Goal: Information Seeking & Learning: Stay updated

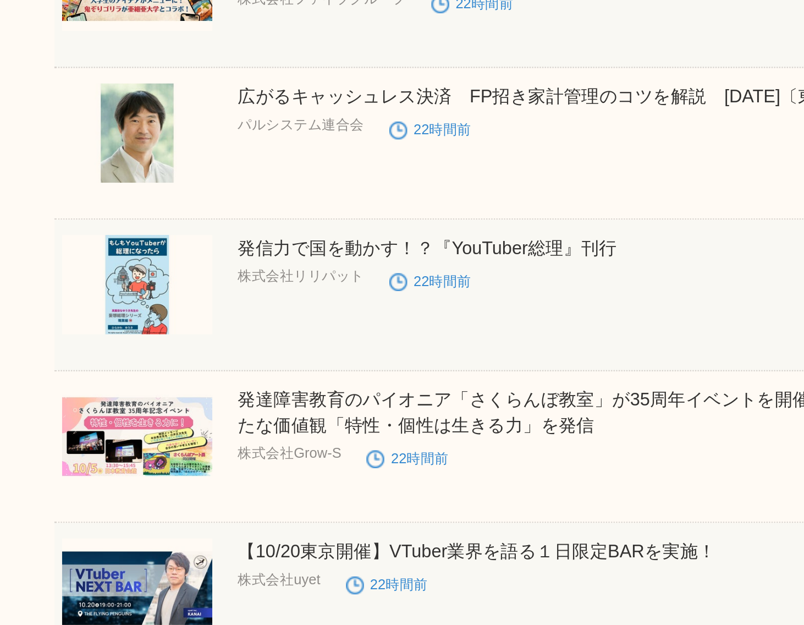
scroll to position [3065, 0]
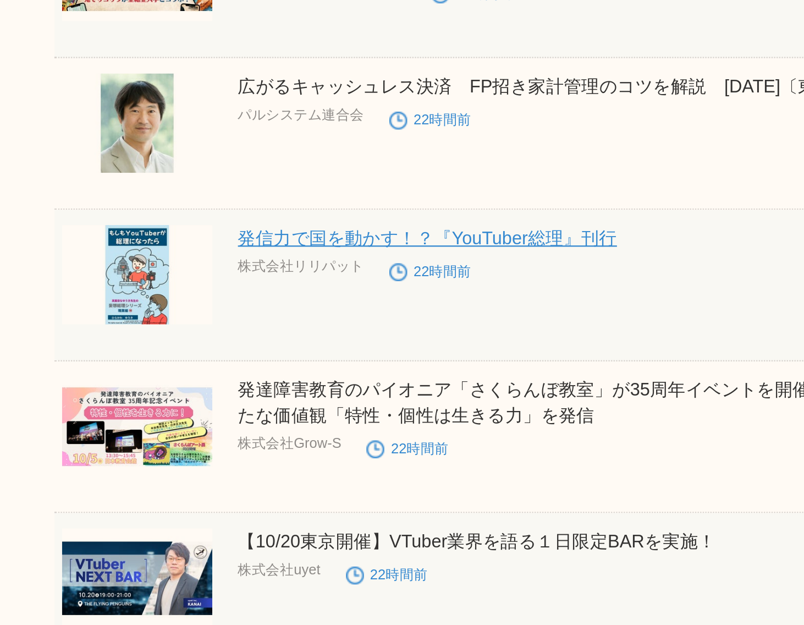
click at [293, 462] on link "発信力で国を動かす！？『YouTuber総理』刊行" at bounding box center [358, 457] width 164 height 9
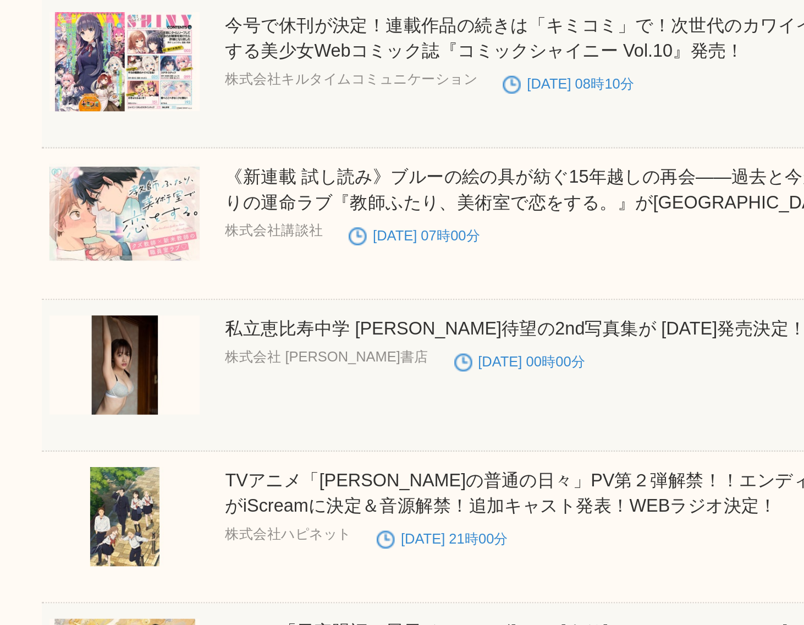
scroll to position [5778, 0]
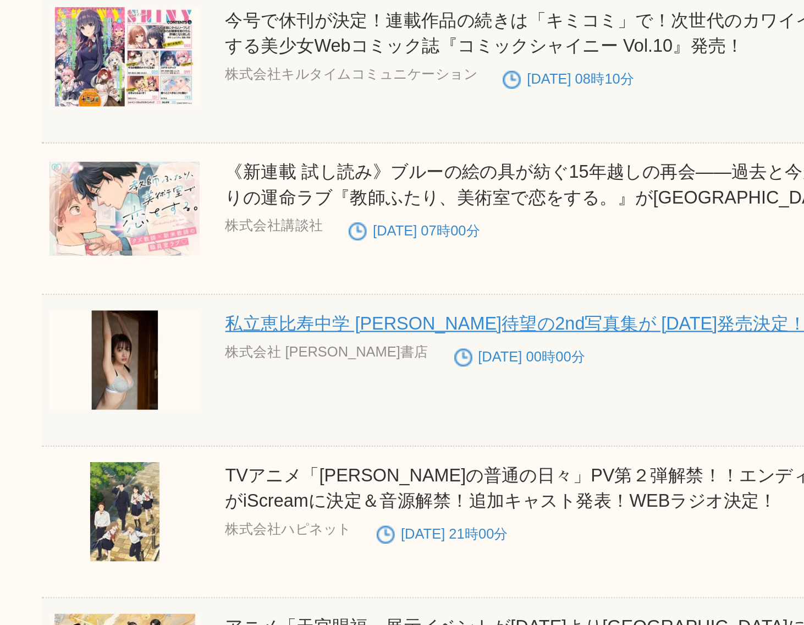
click at [332, 499] on link "私立恵比寿中学 [PERSON_NAME]待望の2nd写真集が [DATE]発売決定！" at bounding box center [401, 494] width 251 height 9
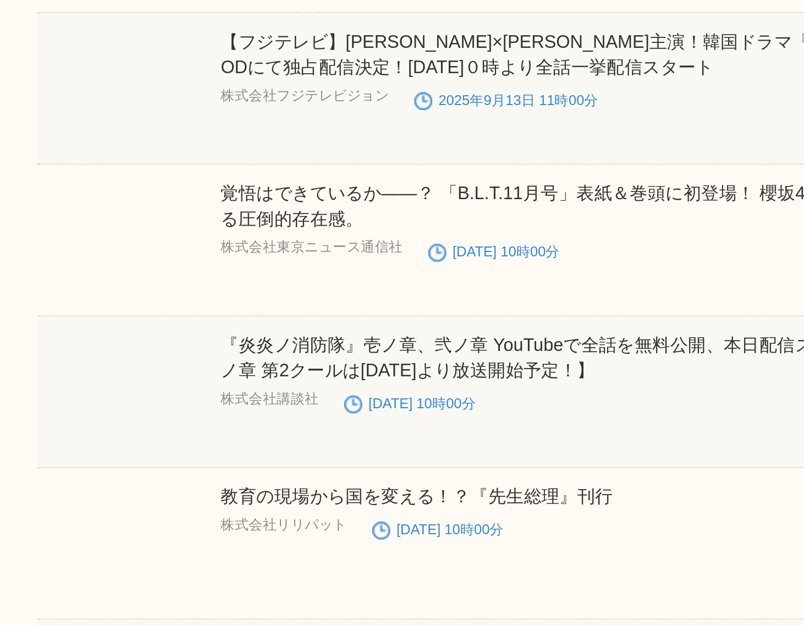
scroll to position [7865, 0]
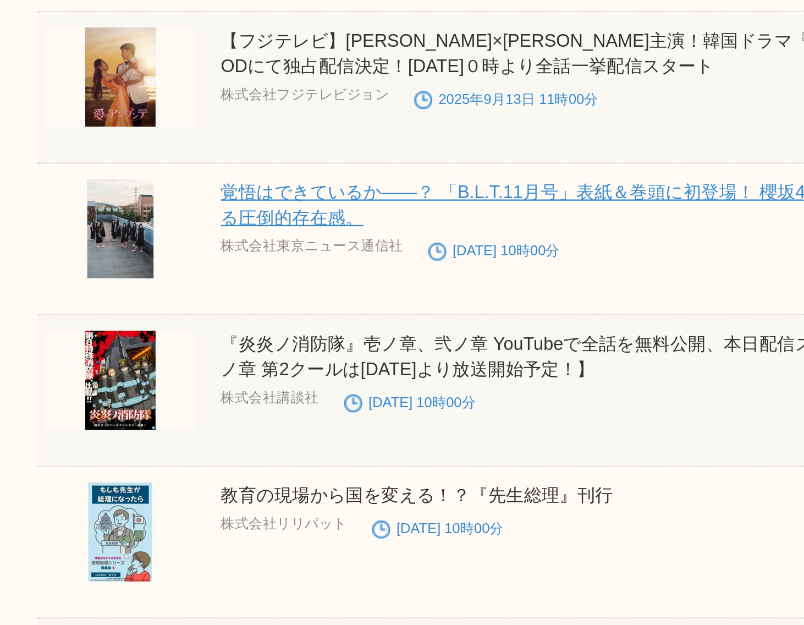
click at [315, 453] on link "覚悟はできているか――？ 「B.L.T.11月号」表紙＆巻頭に初登場！ 櫻坂46四期生9名が魅せる圧倒的存在感。" at bounding box center [433, 444] width 315 height 20
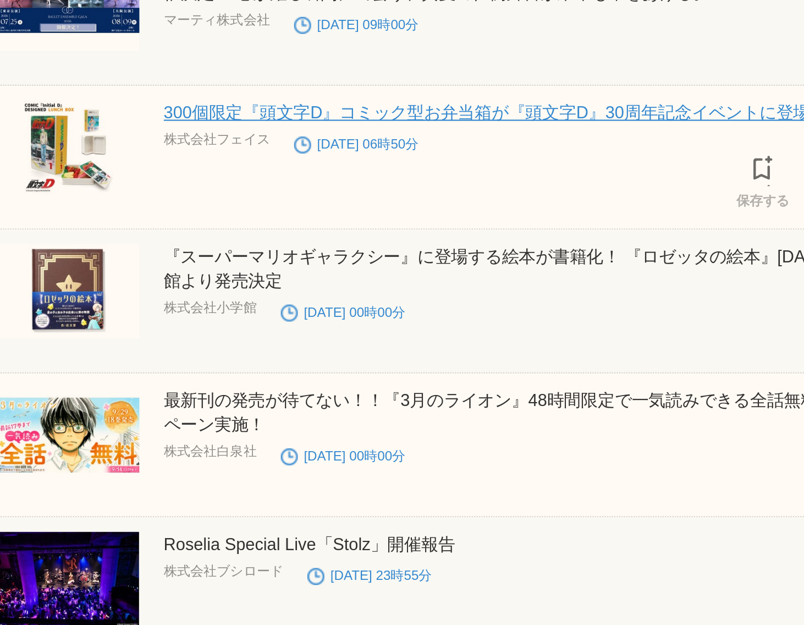
scroll to position [8567, 0]
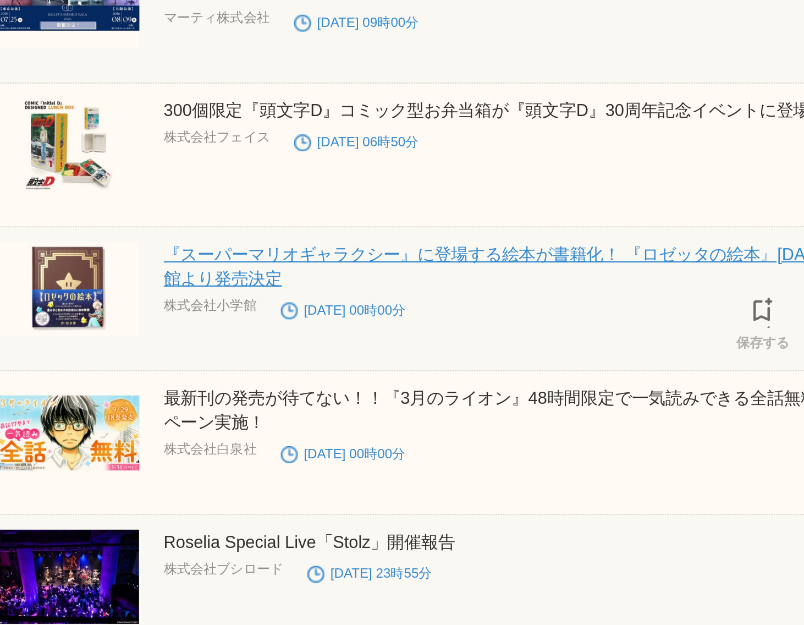
click at [386, 466] on link "『スーパーマリオギャラクシー』に登場する絵本が書籍化！ 『ロゼッタの絵本』[DATE]小学館より発売決定" at bounding box center [435, 462] width 319 height 20
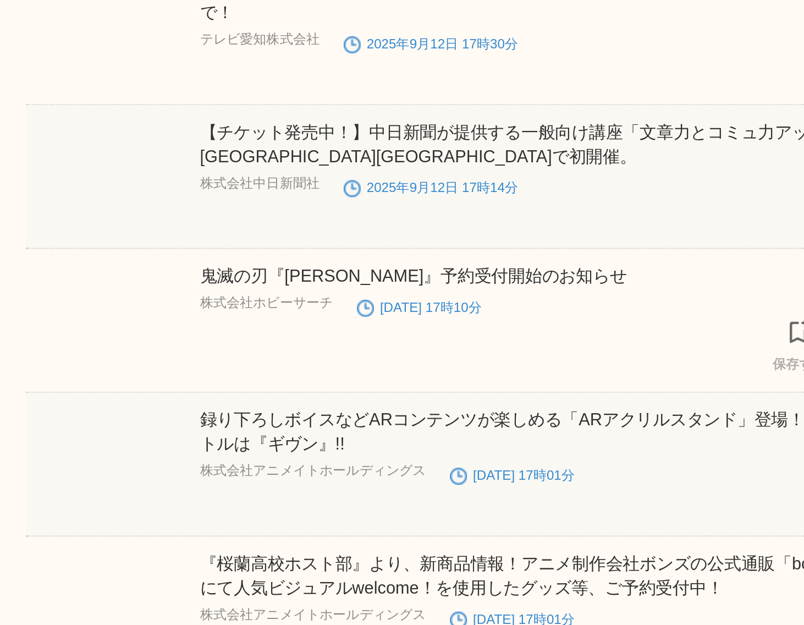
scroll to position [12574, 0]
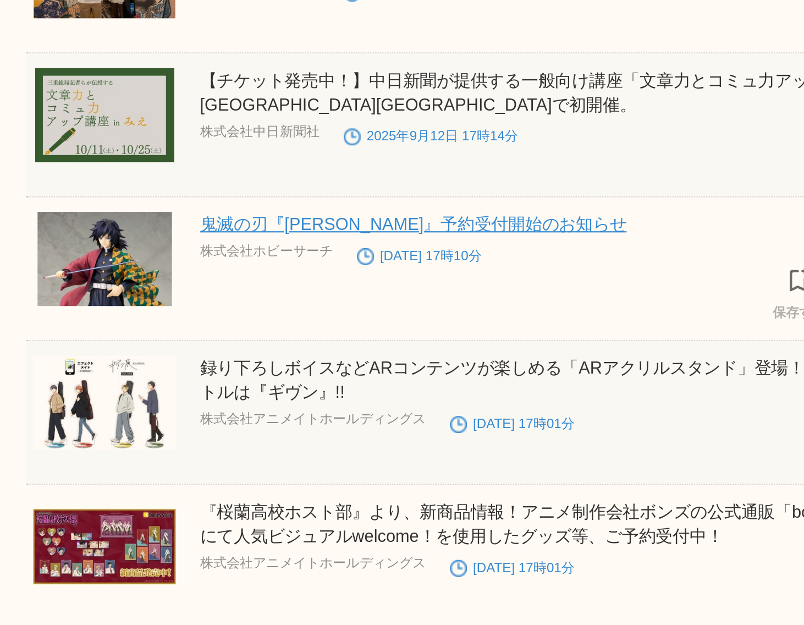
click at [304, 447] on link "鬼滅の刃『[PERSON_NAME]』予約受付開始のお知らせ" at bounding box center [373, 442] width 194 height 9
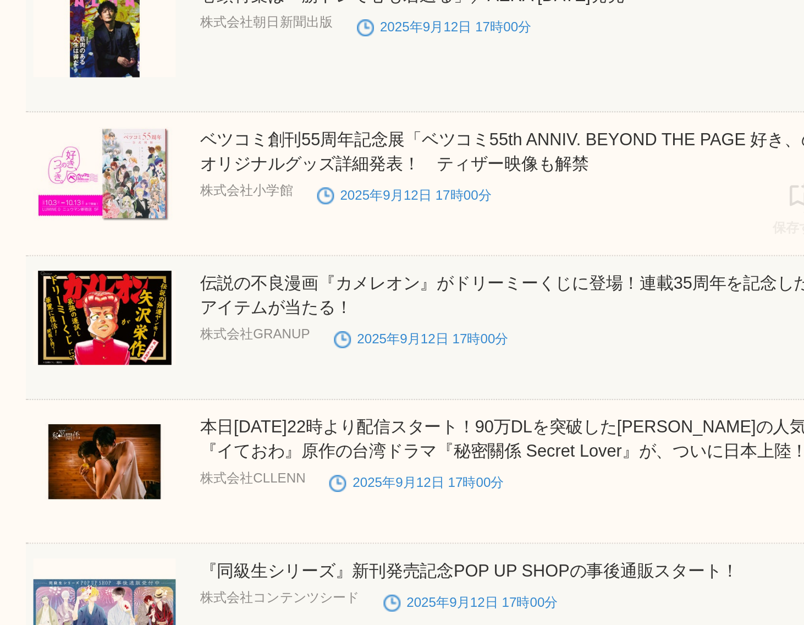
scroll to position [12876, 0]
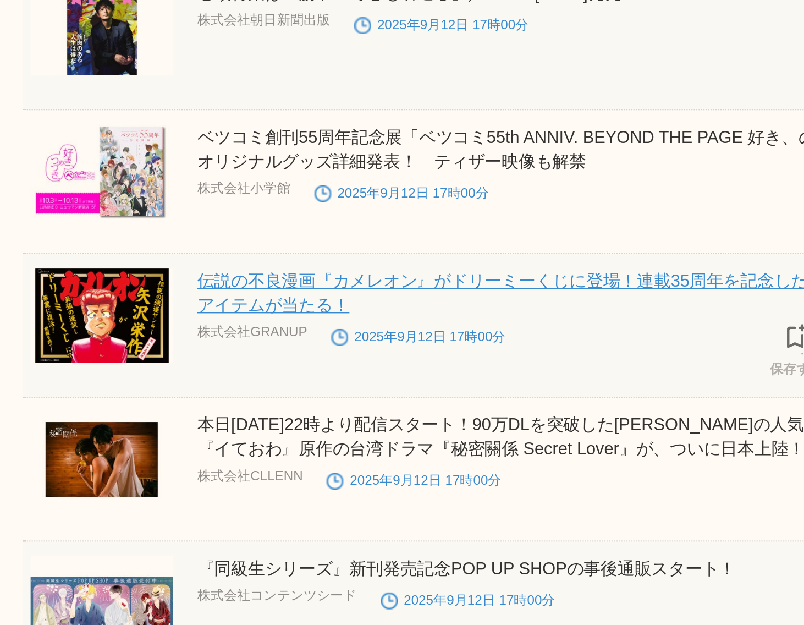
click at [346, 484] on link "伝説の不良漫画『カメレオン』がドリーミーくじに登場！連載35周年を記念したメモリアルアイテムが当たる！" at bounding box center [434, 474] width 317 height 20
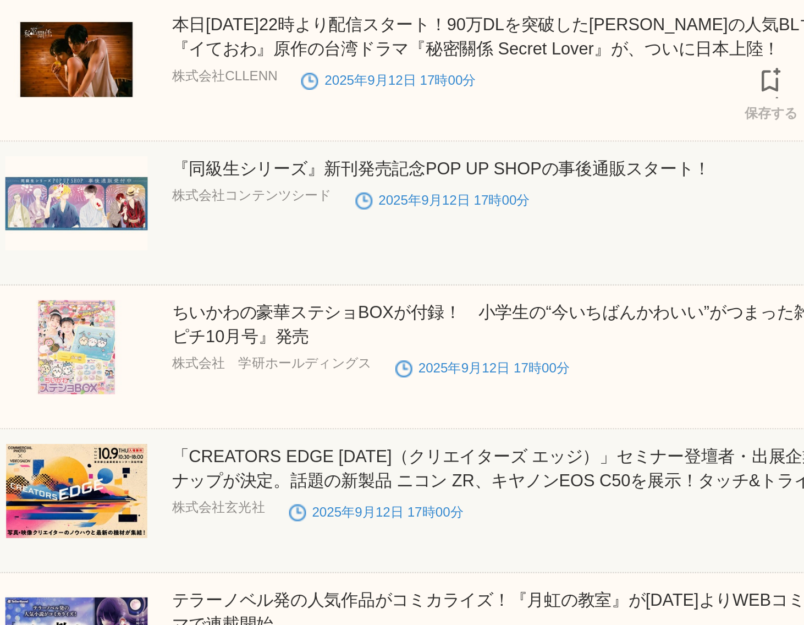
scroll to position [13060, 0]
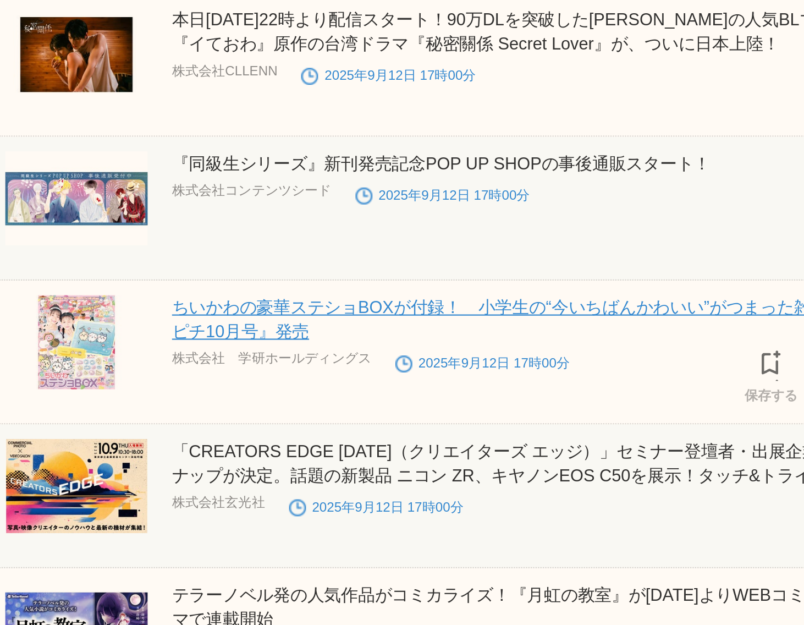
click at [352, 492] on link "ちいかわの豪華ステショBOXが付録！　小学生の“今いちばんかわいい”がつまった雑誌『キラピチ10月号』発売" at bounding box center [437, 486] width 322 height 20
